Goal: Task Accomplishment & Management: Use online tool/utility

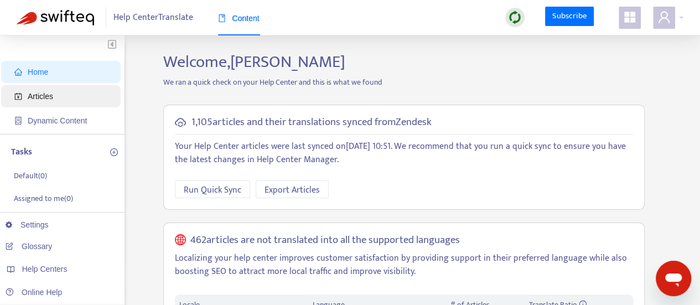
click at [75, 95] on span "Articles" at bounding box center [62, 96] width 97 height 22
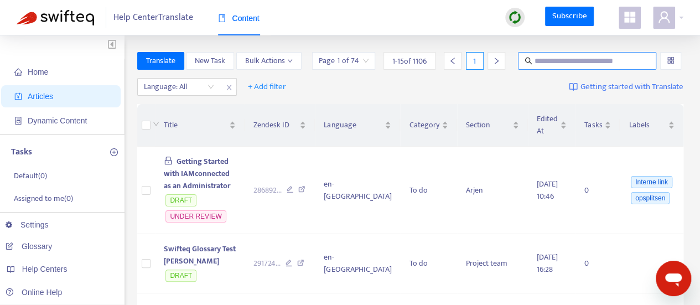
click at [557, 60] on input "text" at bounding box center [588, 61] width 106 height 12
type input "**********"
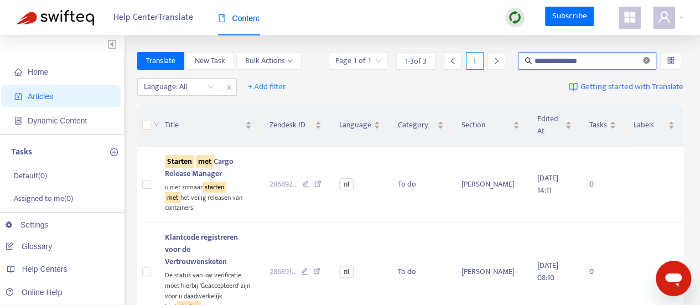
click at [646, 63] on icon "close-circle" at bounding box center [646, 60] width 7 height 7
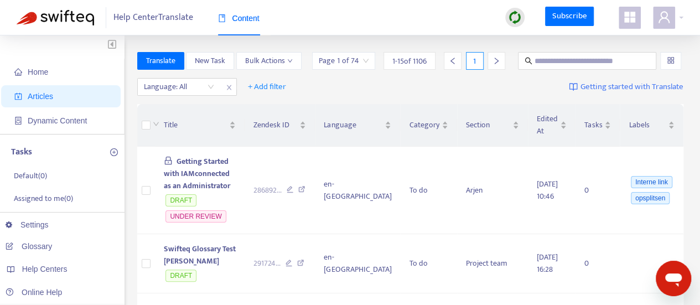
click at [513, 16] on img at bounding box center [515, 18] width 14 height 14
click at [552, 44] on link "Quick Sync" at bounding box center [538, 40] width 47 height 13
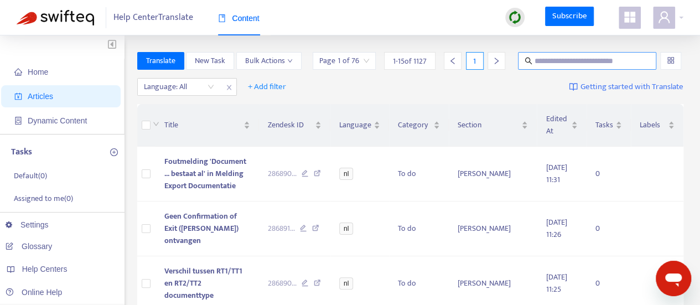
click at [591, 62] on input "text" at bounding box center [588, 61] width 106 height 12
type input "*********"
click at [266, 88] on span "+ Add filter" at bounding box center [267, 86] width 38 height 13
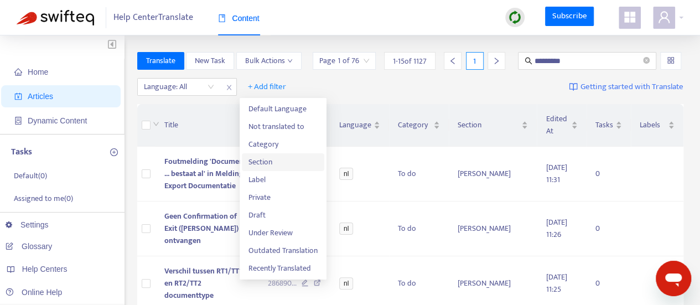
click at [283, 161] on span "Section" at bounding box center [282, 162] width 69 height 12
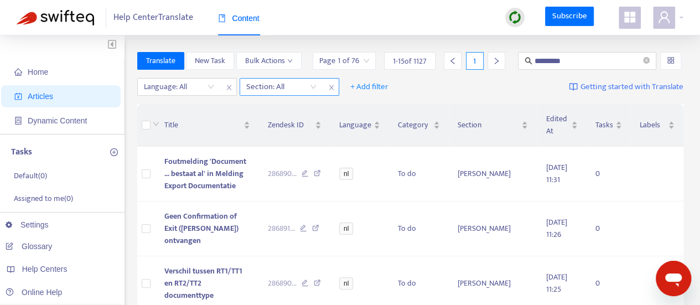
click at [320, 84] on div "Section: All" at bounding box center [281, 87] width 82 height 17
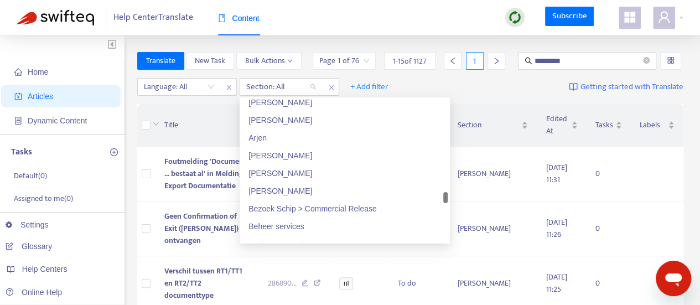
drag, startPoint x: 446, startPoint y: 232, endPoint x: 448, endPoint y: 197, distance: 35.5
click at [448, 197] on div "26829884265618 26829948684178 26829919460114 [PERSON_NAME] Arjen [PERSON_NAME] …" at bounding box center [345, 170] width 210 height 146
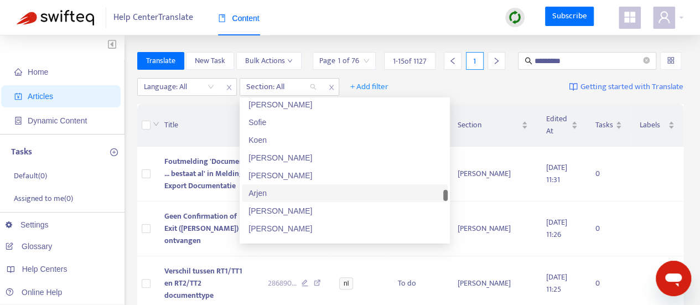
click at [309, 191] on div "Arjen" at bounding box center [344, 193] width 193 height 12
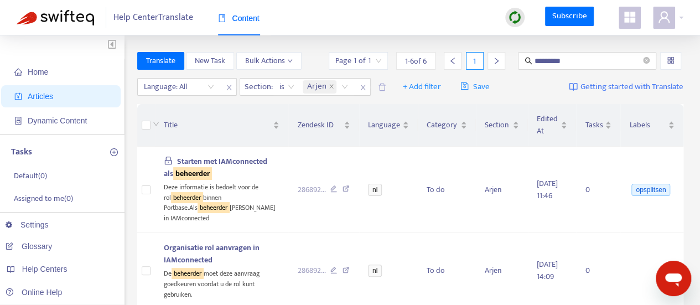
click at [532, 87] on div "Language: All Section : is Arjen + Add filter Save Getting started with Transla…" at bounding box center [410, 87] width 547 height 26
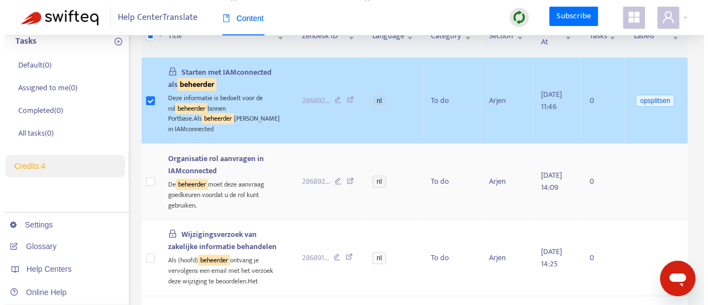
scroll to position [0, 0]
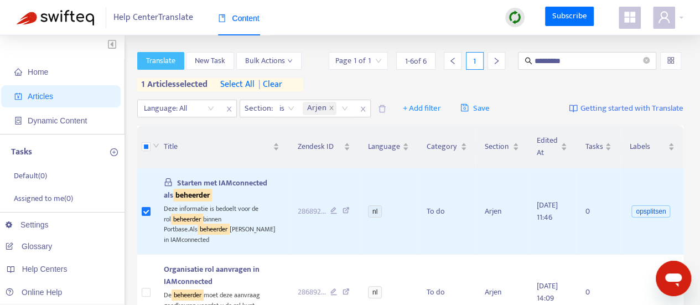
click at [167, 56] on span "Translate" at bounding box center [160, 61] width 29 height 12
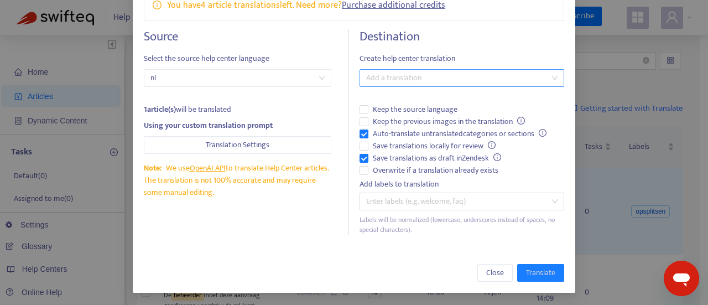
scroll to position [51, 0]
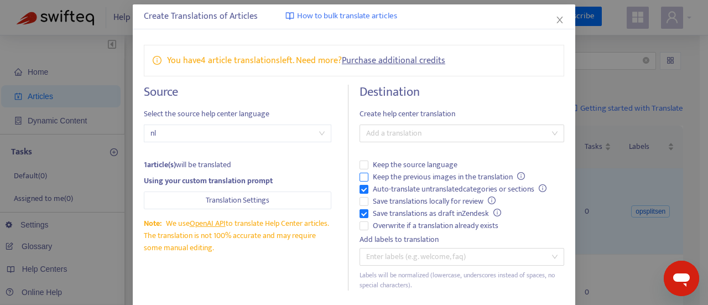
click at [394, 173] on span "Keep the previous images in the translation" at bounding box center [449, 177] width 161 height 12
click at [389, 186] on span "Auto-translate untranslated categories or sections" at bounding box center [460, 189] width 183 height 12
click at [389, 220] on span "Overwrite if a translation already exists" at bounding box center [436, 226] width 134 height 12
click at [440, 130] on div at bounding box center [457, 133] width 188 height 13
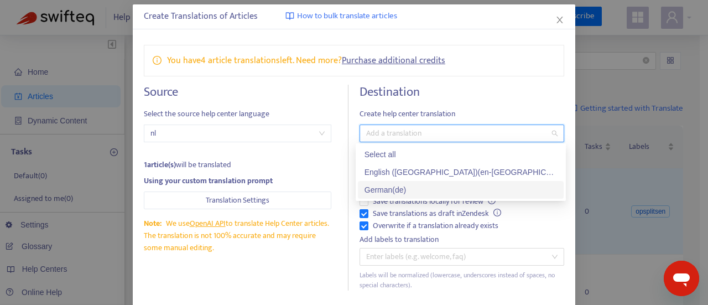
click at [416, 190] on div "German ( de )" at bounding box center [461, 190] width 193 height 12
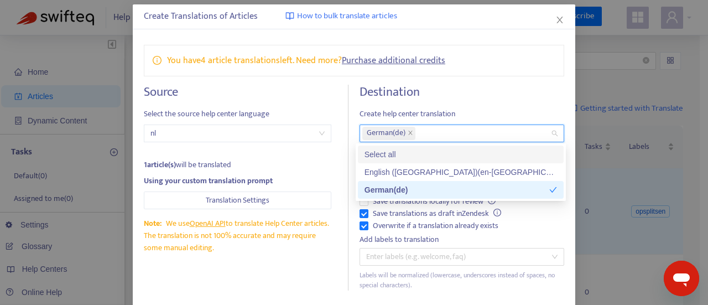
click at [481, 92] on h4 "Destination" at bounding box center [462, 92] width 205 height 15
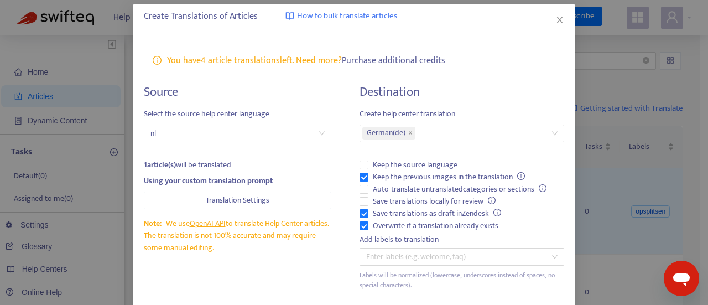
scroll to position [106, 0]
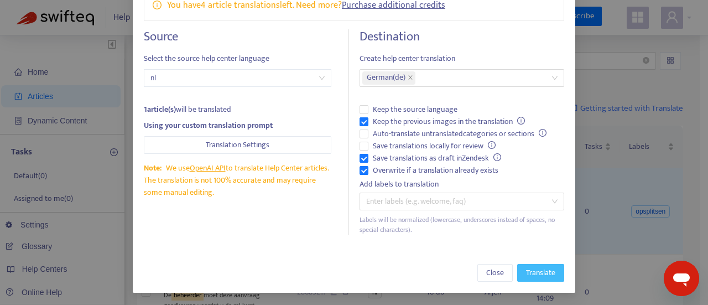
click at [543, 267] on span "Translate" at bounding box center [540, 273] width 29 height 12
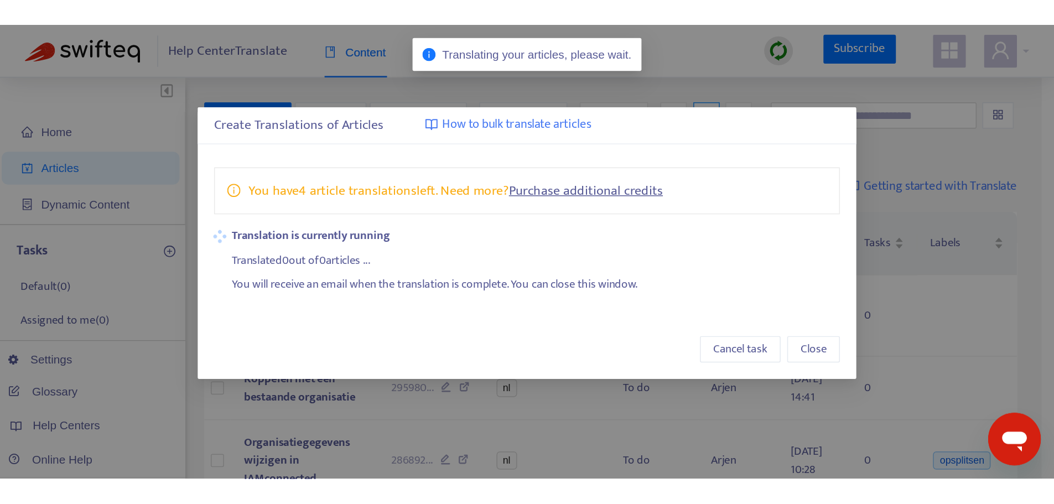
scroll to position [0, 0]
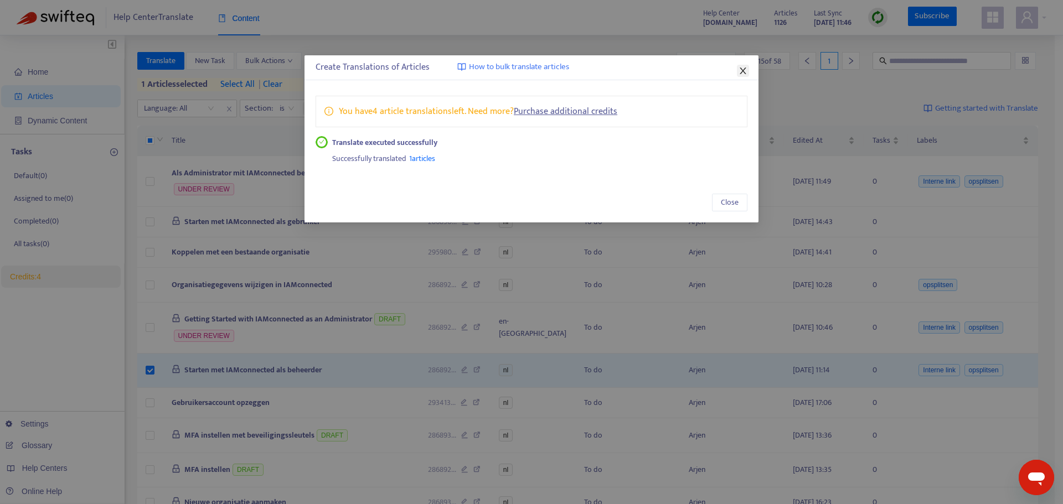
click at [708, 69] on icon "close" at bounding box center [742, 71] width 6 height 7
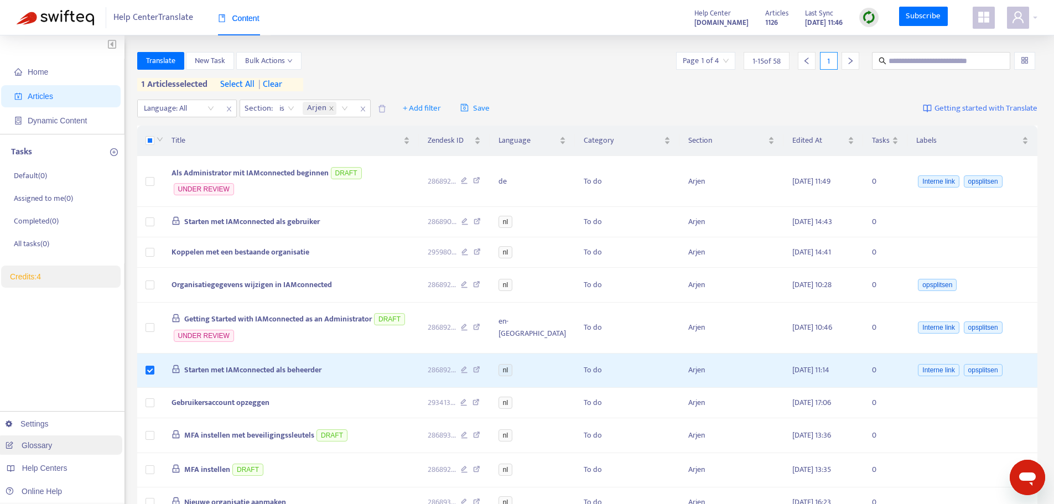
click at [52, 304] on link "Glossary" at bounding box center [29, 445] width 46 height 9
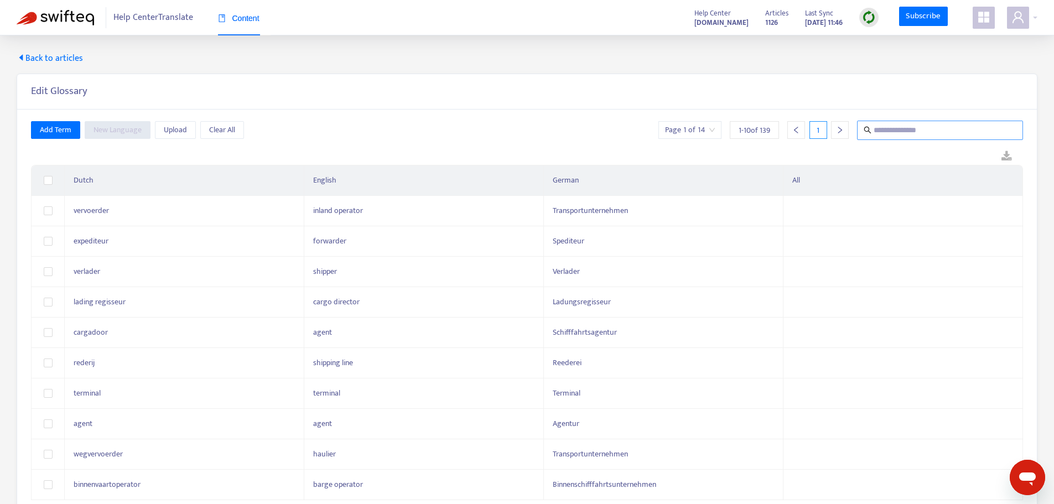
click at [708, 136] on input "text" at bounding box center [941, 130] width 134 height 14
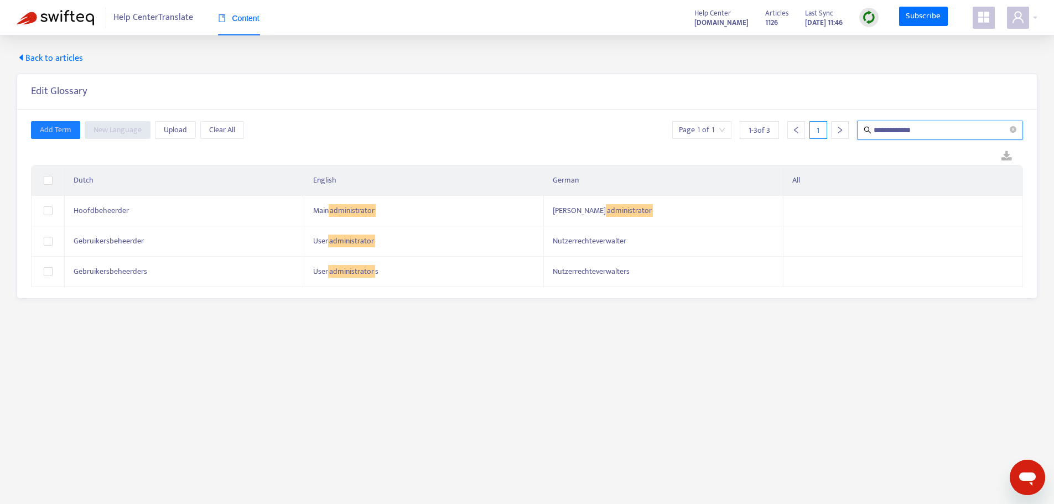
type input "**********"
